Goal: Transaction & Acquisition: Book appointment/travel/reservation

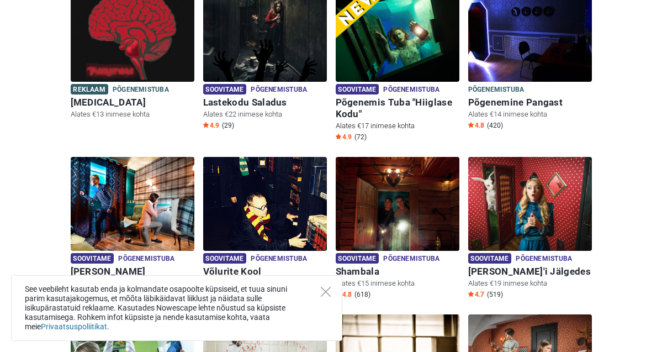
scroll to position [181, 0]
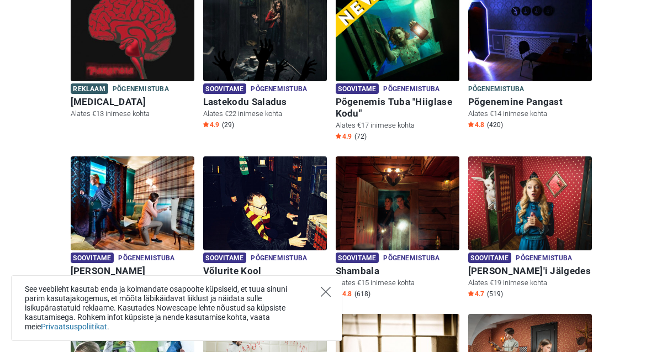
click at [325, 292] on icon "Close" at bounding box center [326, 292] width 10 height 10
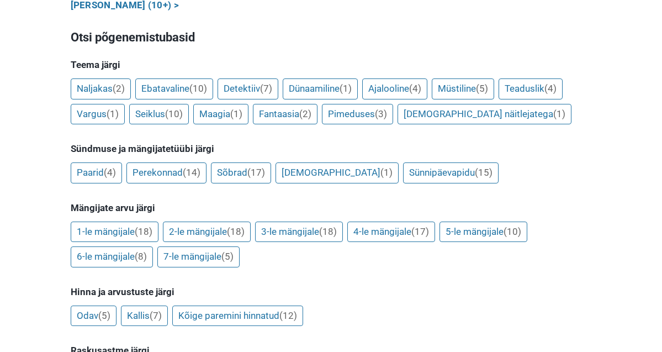
scroll to position [825, 0]
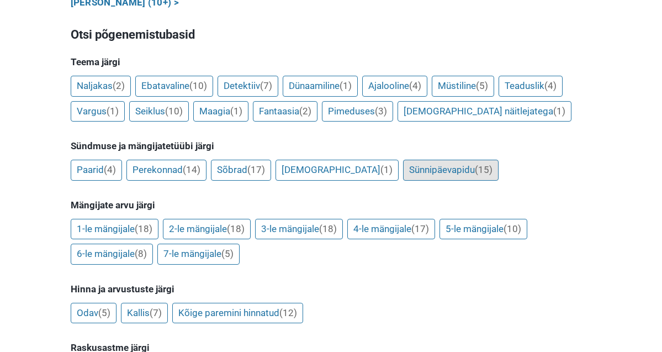
click at [418, 161] on link "Sünnipäevapidu (15)" at bounding box center [451, 170] width 96 height 21
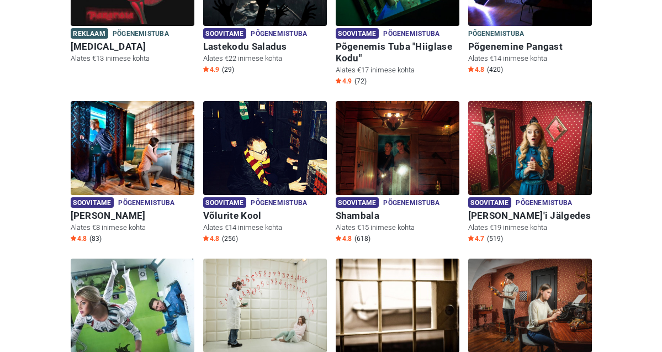
scroll to position [0, 0]
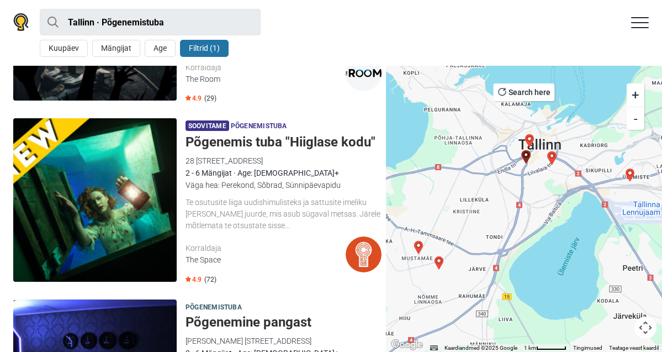
scroll to position [155, 0]
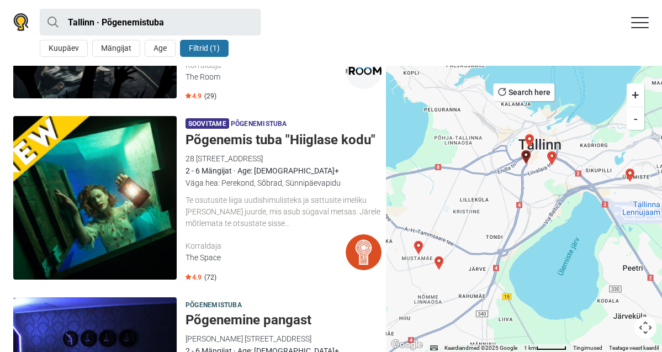
click at [234, 213] on div "Te osutusite liiga uudishimulisteks ja sattusite imeliku võõra maja juurde, mis…" at bounding box center [284, 211] width 196 height 34
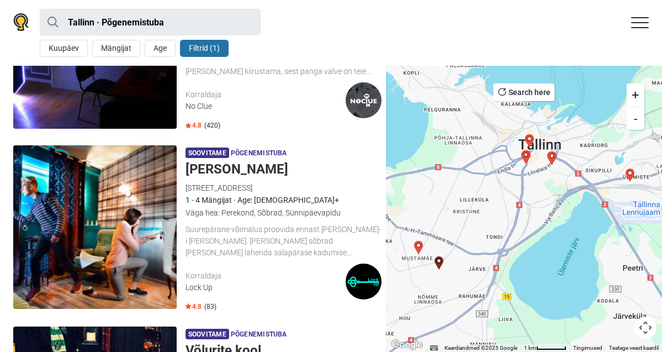
scroll to position [496, 0]
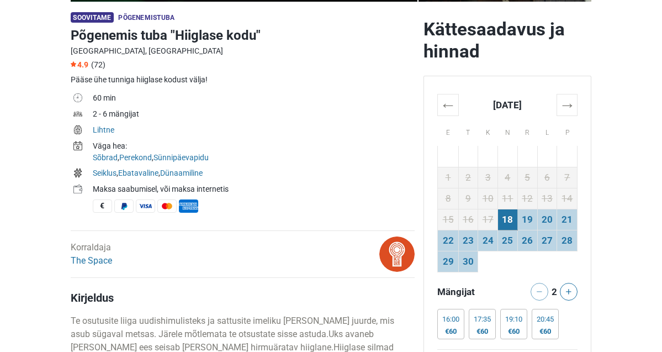
scroll to position [335, 0]
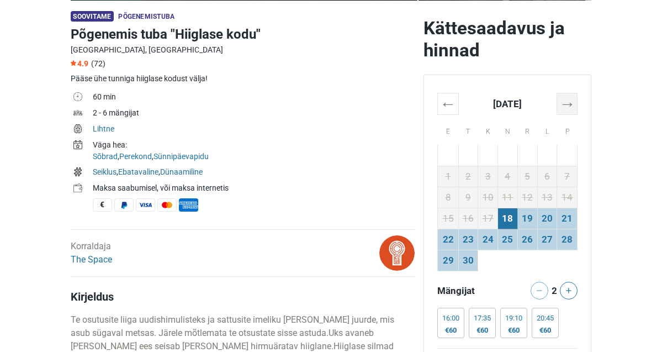
click at [569, 108] on th "→" at bounding box center [567, 104] width 20 height 22
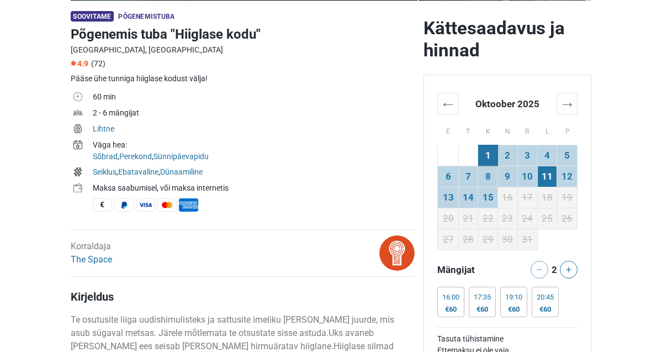
click at [551, 177] on td "11" at bounding box center [548, 176] width 20 height 21
click at [575, 270] on button at bounding box center [569, 270] width 18 height 18
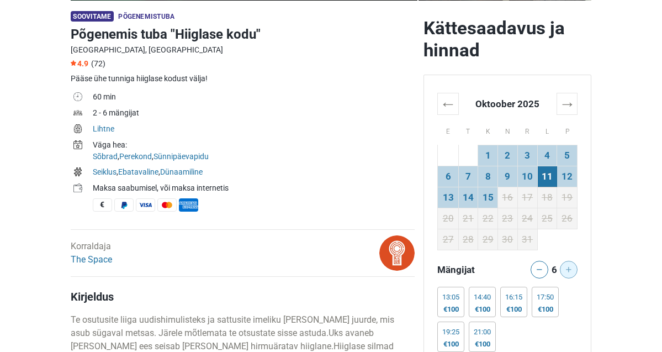
click at [575, 270] on div at bounding box center [573, 270] width 19 height 18
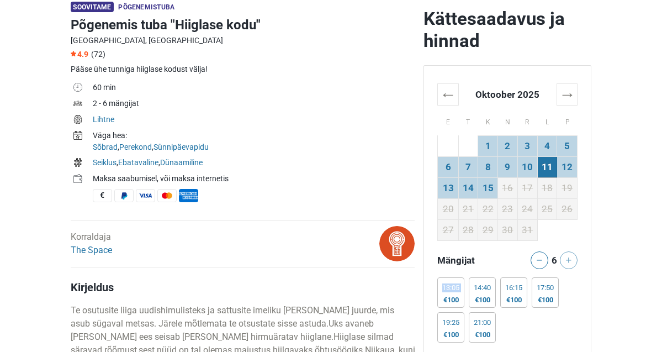
scroll to position [344, 0]
